Goal: Task Accomplishment & Management: Manage account settings

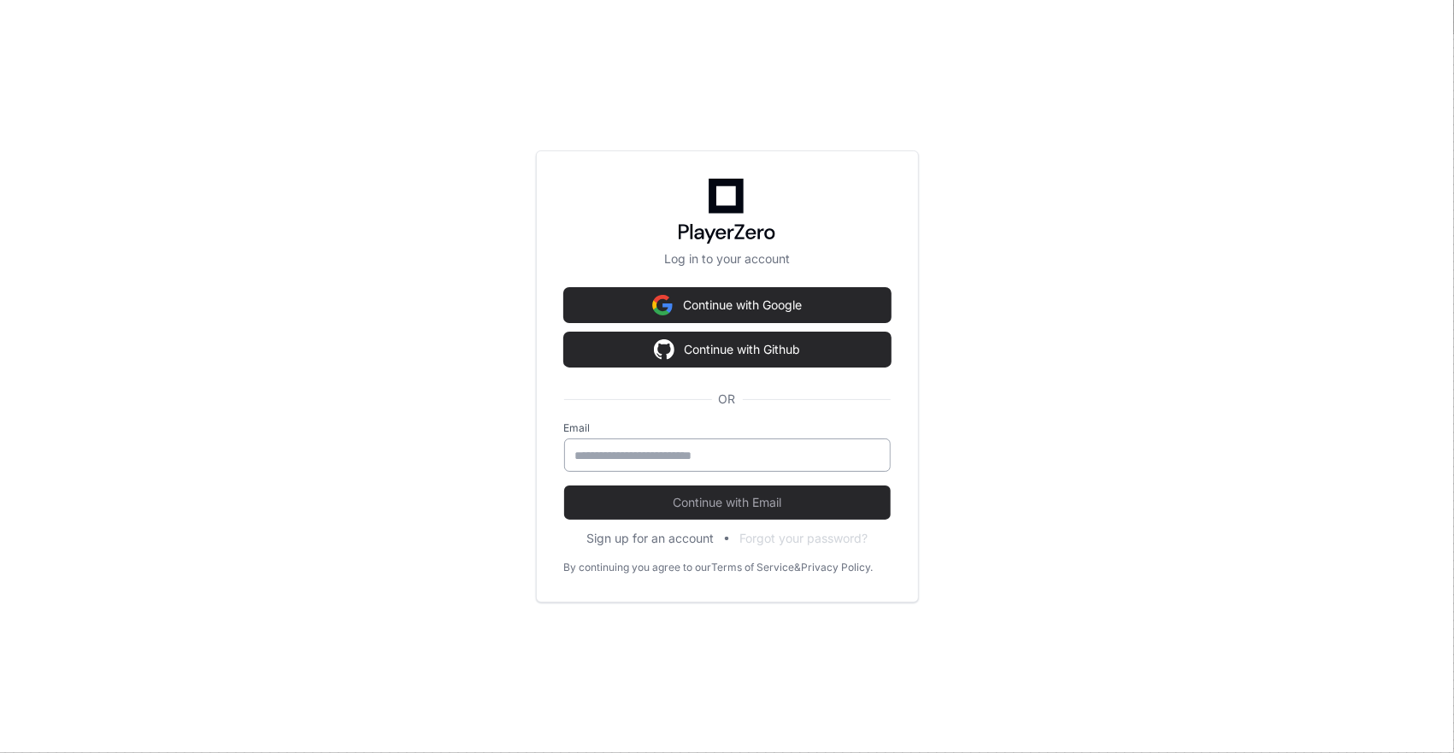
click at [633, 446] on div at bounding box center [727, 455] width 327 height 33
click at [667, 457] on input "email" at bounding box center [727, 455] width 304 height 17
type input "**********"
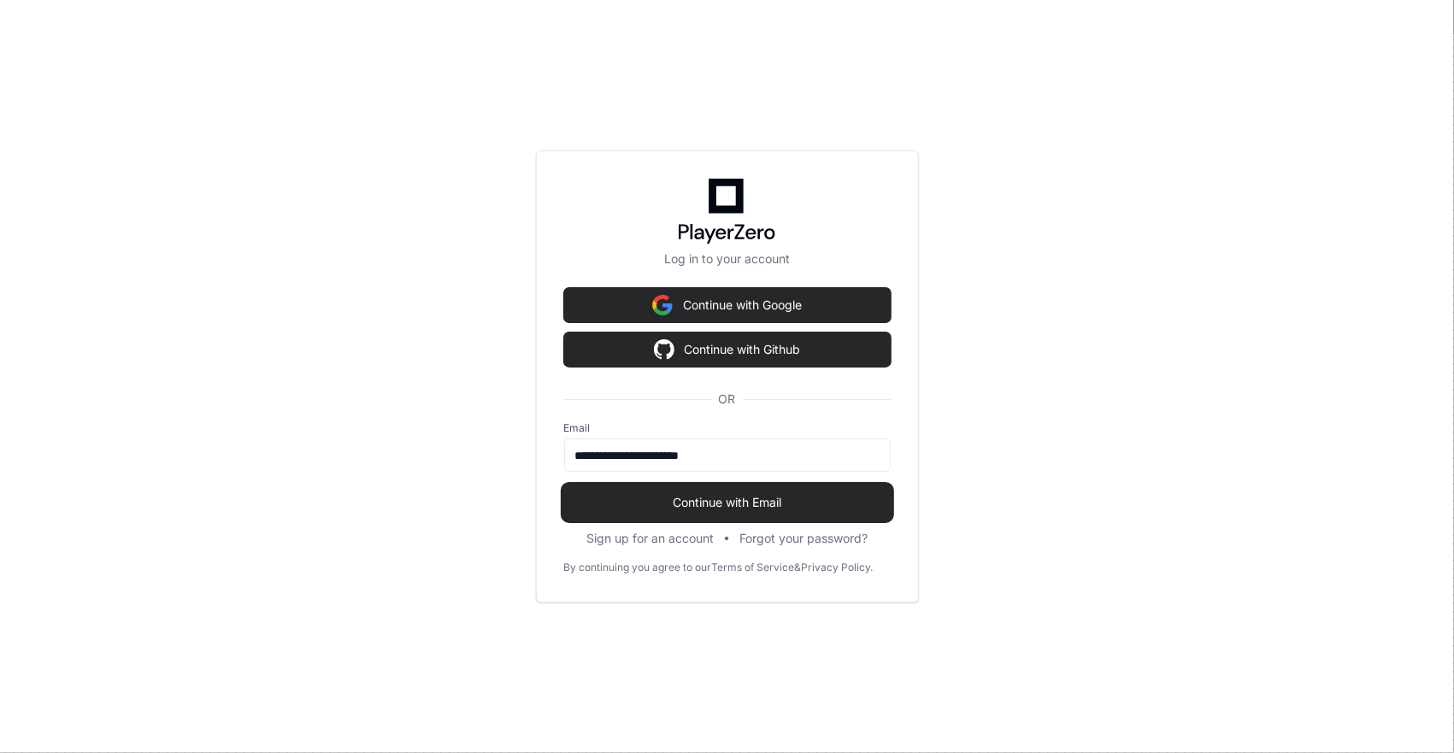
click at [709, 494] on span "Continue with Email" at bounding box center [727, 502] width 327 height 17
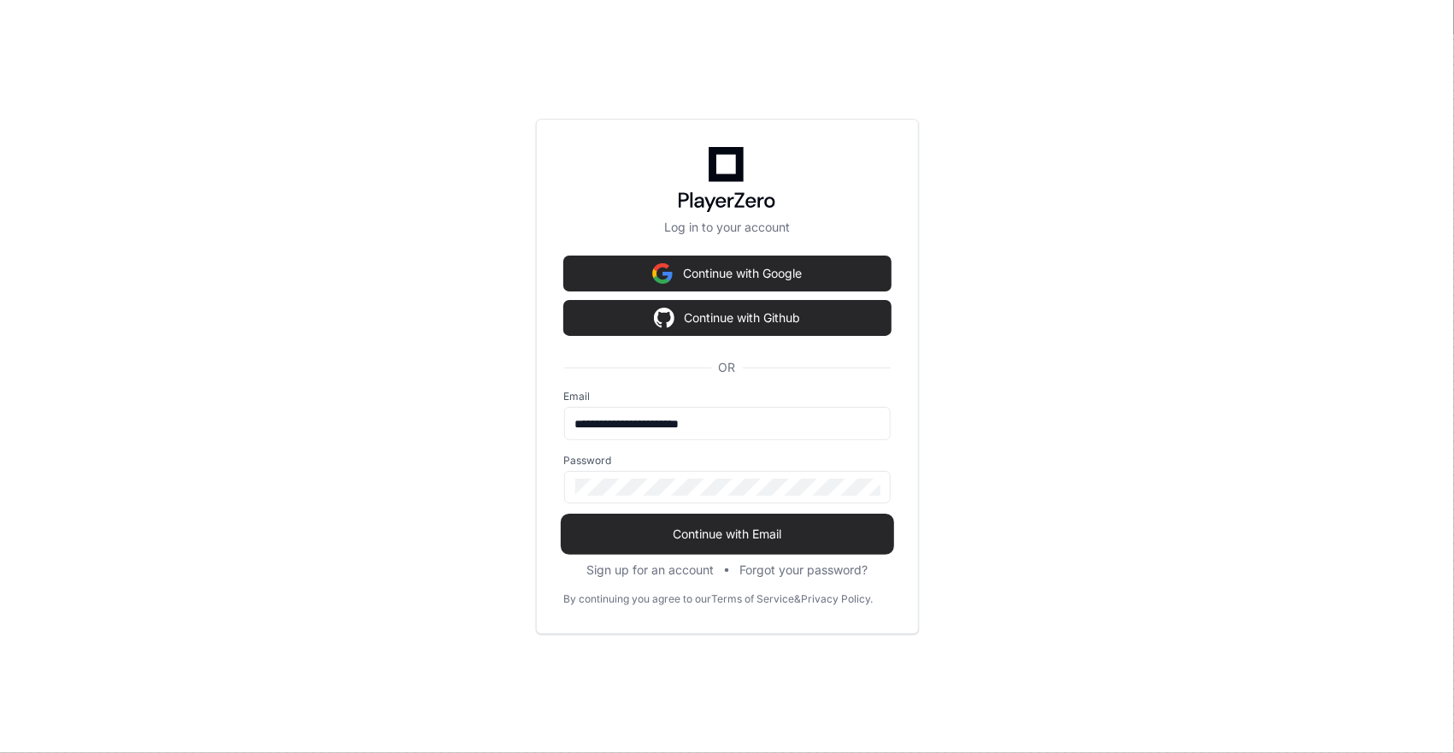
click at [691, 534] on span "Continue with Email" at bounding box center [727, 534] width 327 height 17
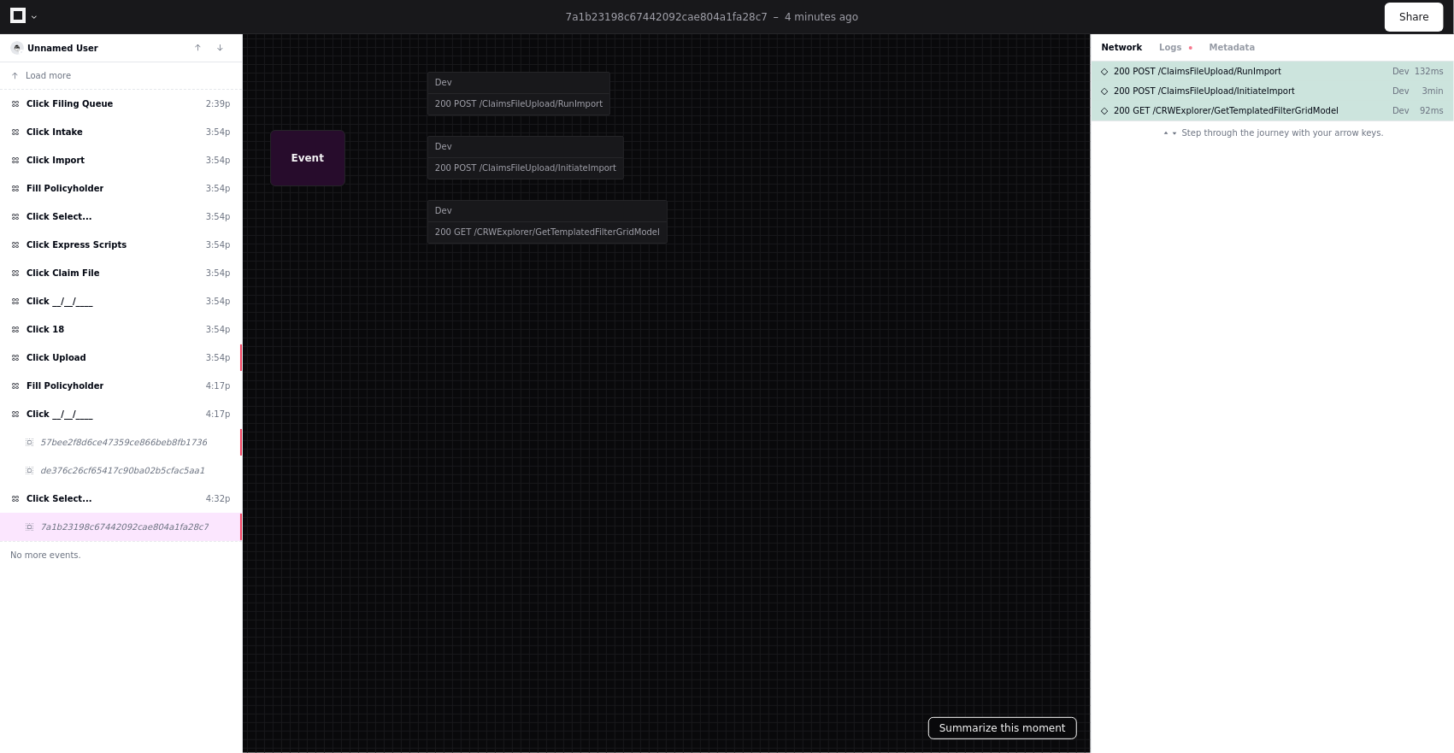
click at [989, 734] on button "Summarize this moment" at bounding box center [1003, 728] width 149 height 22
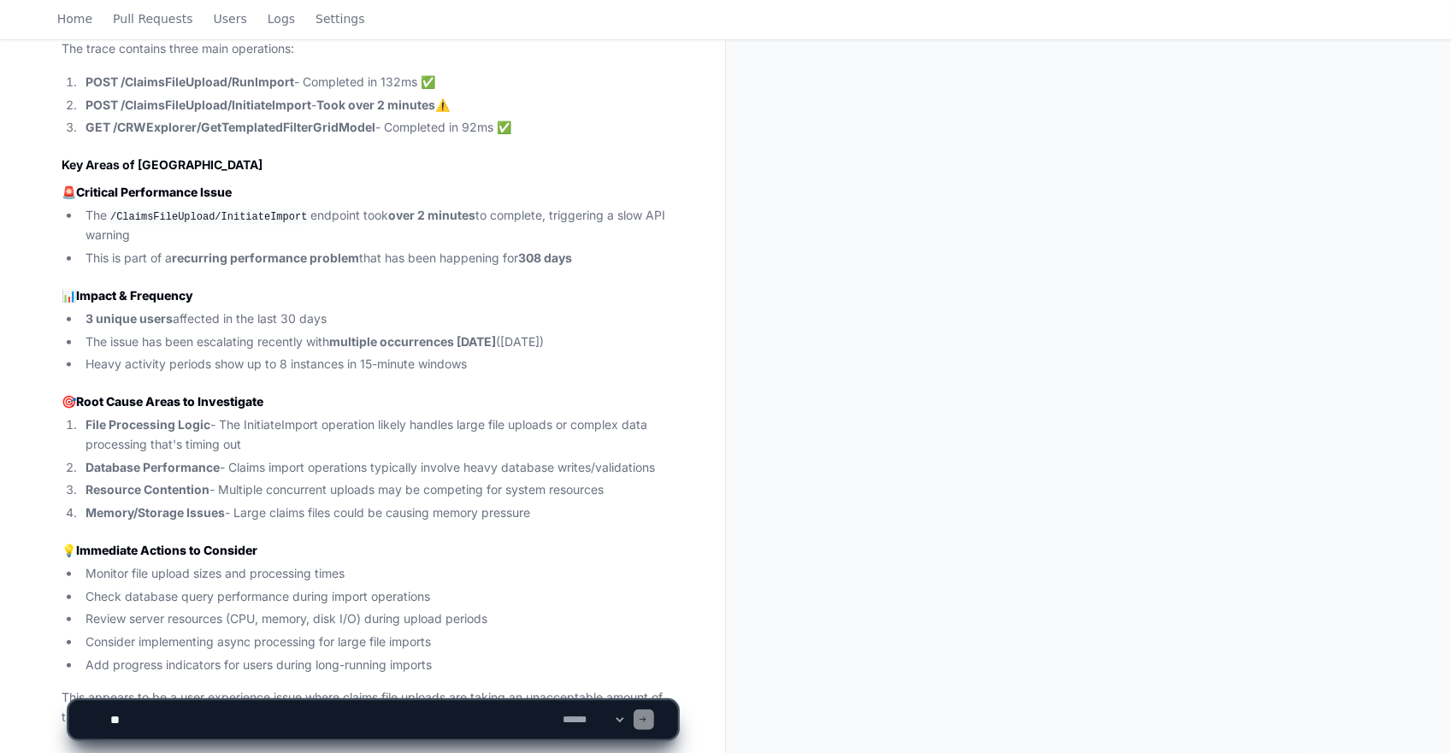
scroll to position [847, 0]
